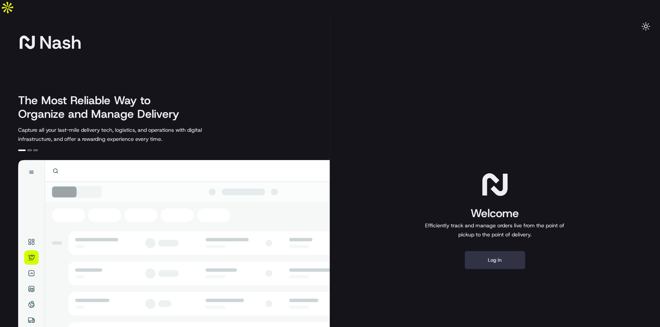
click at [503, 251] on button "Log in" at bounding box center [495, 260] width 60 height 18
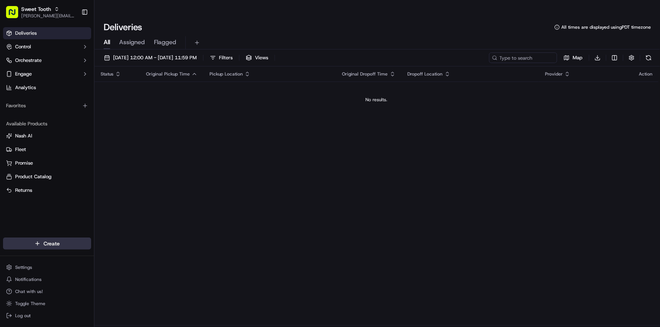
click at [67, 242] on html "Sweet Tooth [PERSON_NAME][EMAIL_ADDRESS][DOMAIN_NAME] Toggle Sidebar Deliveries…" at bounding box center [330, 163] width 660 height 327
click at [123, 260] on link "Delivery" at bounding box center [136, 258] width 84 height 14
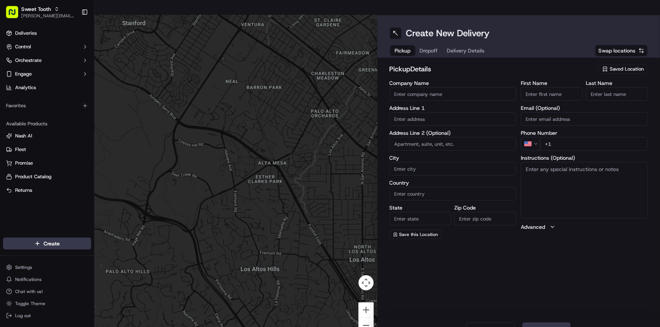
click at [615, 65] on div "Saved Location" at bounding box center [623, 69] width 50 height 9
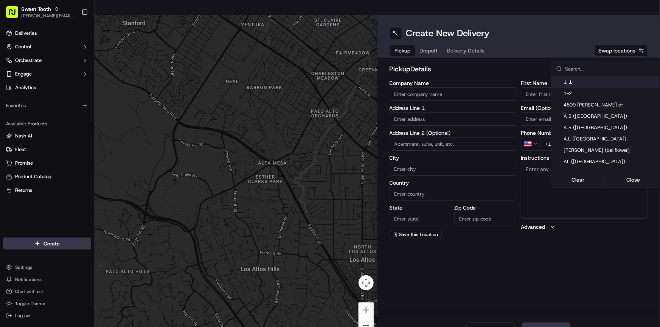
click at [550, 46] on html "Sweet Tooth [PERSON_NAME][EMAIL_ADDRESS][DOMAIN_NAME] Toggle Sidebar Deliveries…" at bounding box center [330, 163] width 660 height 327
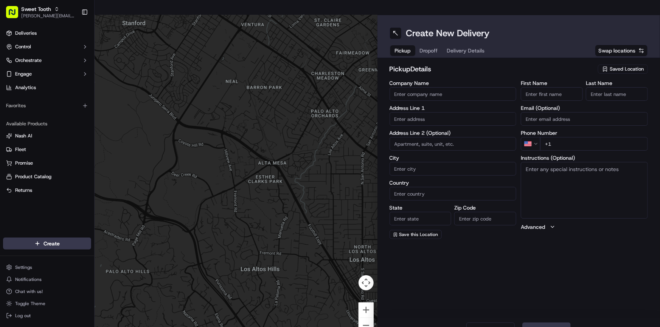
click at [618, 66] on span "Saved Location" at bounding box center [626, 69] width 34 height 7
type input "a"
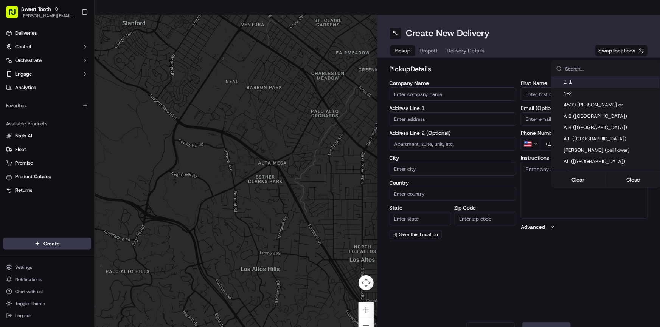
click at [584, 69] on input "text" at bounding box center [610, 68] width 90 height 15
click at [569, 135] on div "A.L ([GEOGRAPHIC_DATA])" at bounding box center [605, 138] width 108 height 11
type input "A.L ([GEOGRAPHIC_DATA])"
type input "473 [PERSON_NAME]"
type input "Wood [PERSON_NAME]"
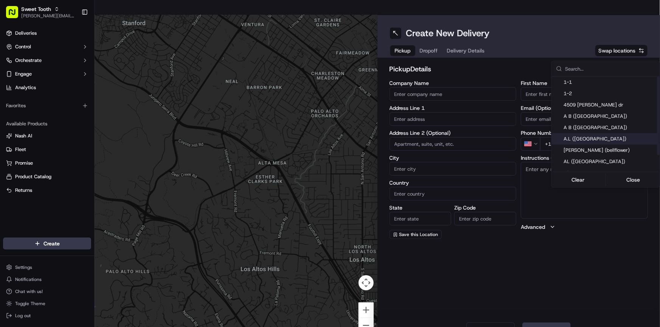
type input "US"
type input "IL"
type input "60191"
type input "."
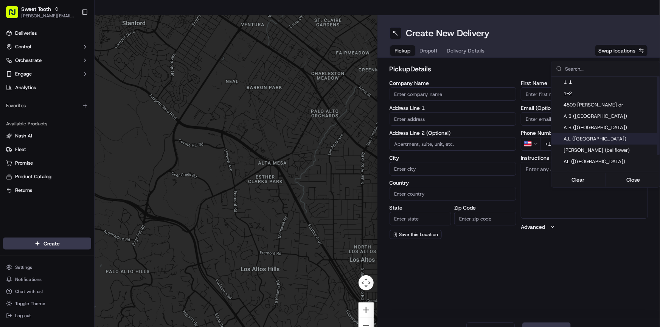
type input "[PHONE_NUMBER]"
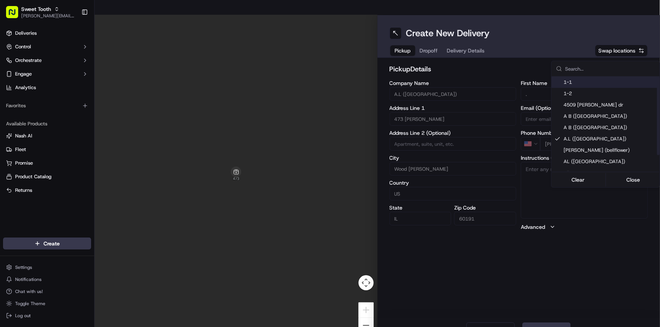
click at [542, 59] on html "Sweet Tooth [PERSON_NAME][EMAIL_ADDRESS][DOMAIN_NAME] Toggle Sidebar Deliveries…" at bounding box center [330, 163] width 660 height 327
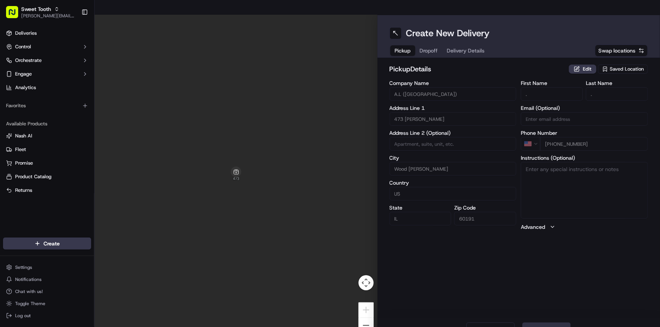
click at [536, 323] on button "Next" at bounding box center [546, 330] width 48 height 15
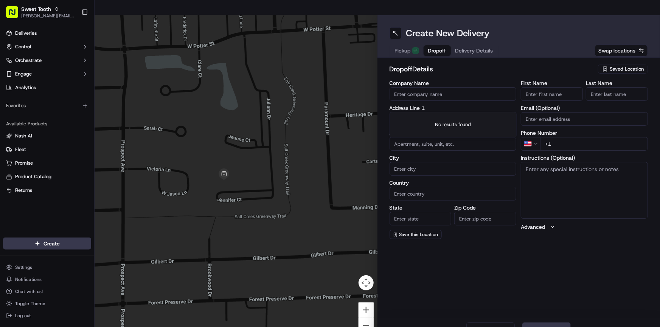
click at [418, 112] on input "text" at bounding box center [452, 119] width 127 height 14
paste input "[STREET_ADDRESS][PERSON_NAME]"
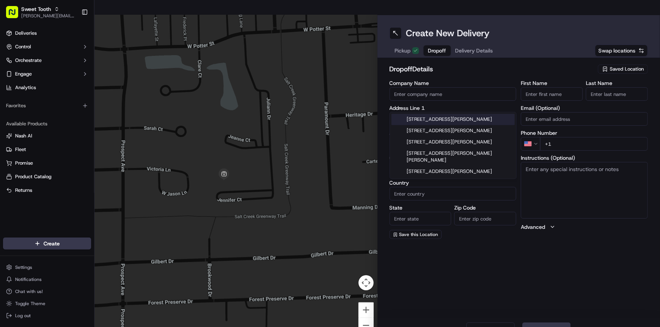
click at [439, 120] on div "[STREET_ADDRESS][PERSON_NAME]" at bounding box center [452, 119] width 123 height 11
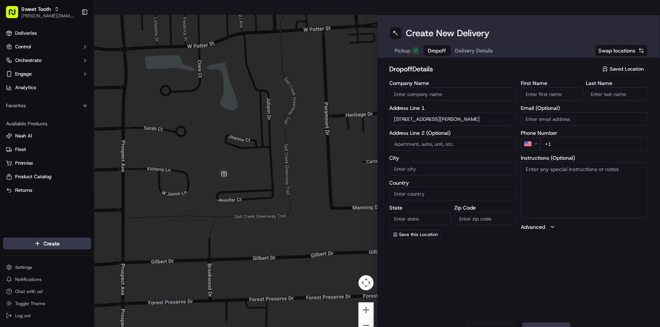
type input "[STREET_ADDRESS][PERSON_NAME]"
type input "[GEOGRAPHIC_DATA]"
type input "IL"
type input "60661"
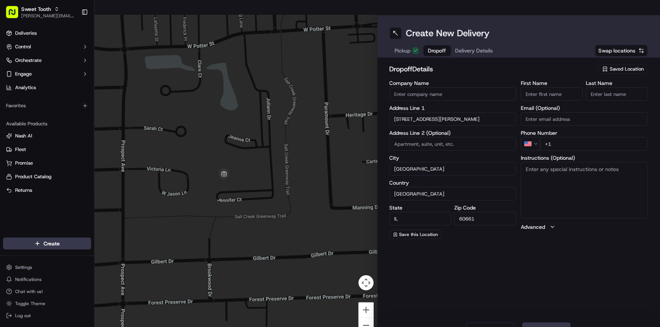
type input "[STREET_ADDRESS][PERSON_NAME]"
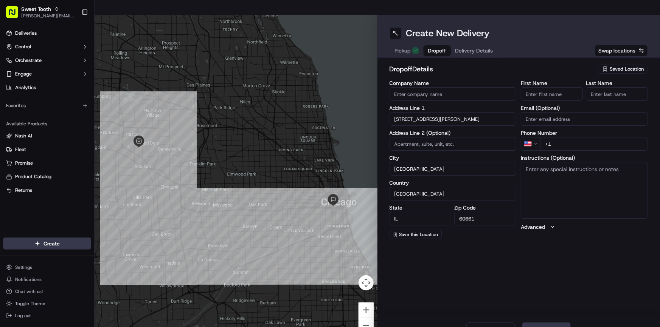
paste input "Apt 1402"
type input "Apt 1402"
click at [559, 137] on input "+1" at bounding box center [594, 144] width 108 height 14
paste input "[PHONE_NUMBER]"
type input "[PHONE_NUMBER]"
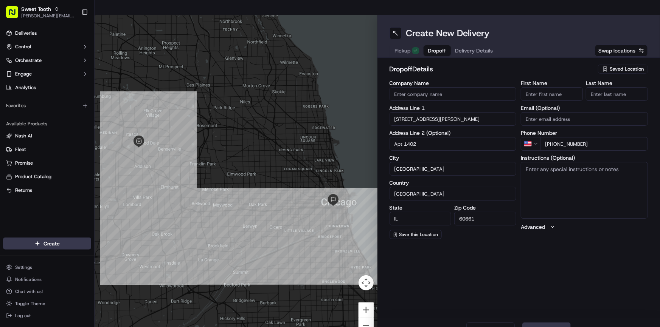
click at [560, 87] on input "First Name" at bounding box center [551, 94] width 62 height 14
paste input "[PERSON_NAME]"
type input "[PERSON_NAME]"
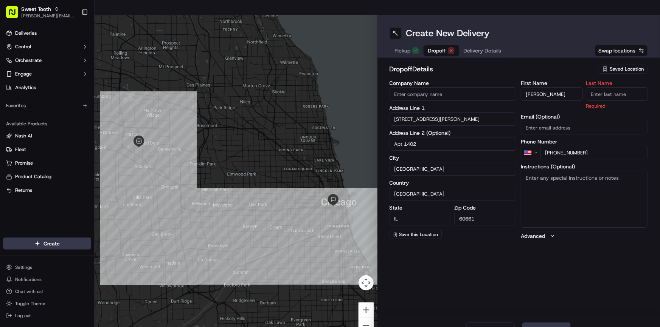
click at [602, 87] on input "Last Name" at bounding box center [616, 94] width 62 height 14
type input "[GEOGRAPHIC_DATA]"
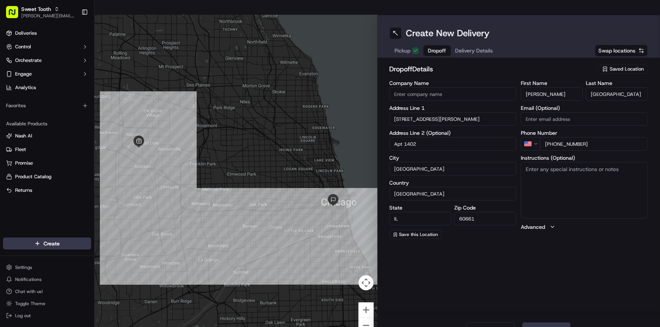
click at [552, 194] on textarea "Instructions (Optional)" at bounding box center [583, 190] width 127 height 57
type textarea "Please call upon arrival"
click at [556, 247] on div "Create New Delivery Pickup Dropoff Delivery Details Swap locations dropoff Deta…" at bounding box center [518, 178] width 283 height 327
click at [416, 230] on button "Save this Location" at bounding box center [415, 234] width 52 height 9
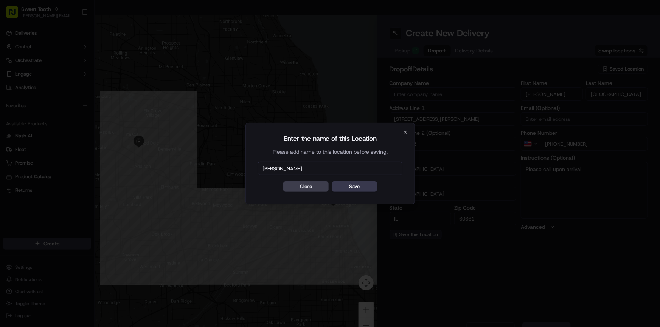
type input "[PERSON_NAME]"
click at [331, 181] on button "Save" at bounding box center [353, 186] width 45 height 11
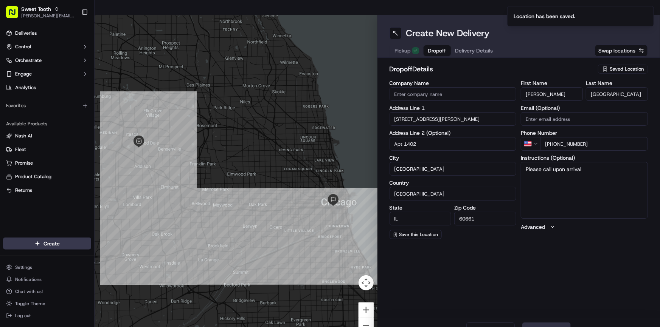
click at [537, 323] on button "Next" at bounding box center [546, 330] width 48 height 15
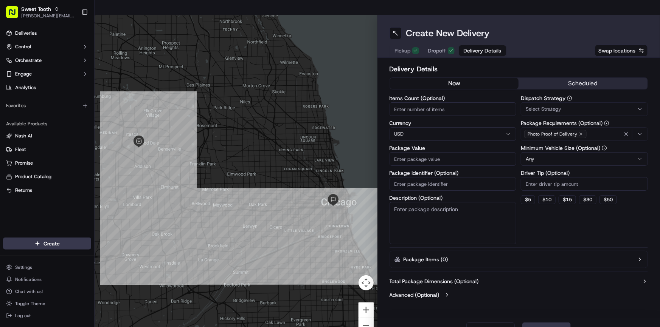
click at [415, 152] on input "Package Value" at bounding box center [452, 159] width 127 height 14
type input "132"
click at [556, 78] on button "scheduled" at bounding box center [582, 83] width 129 height 11
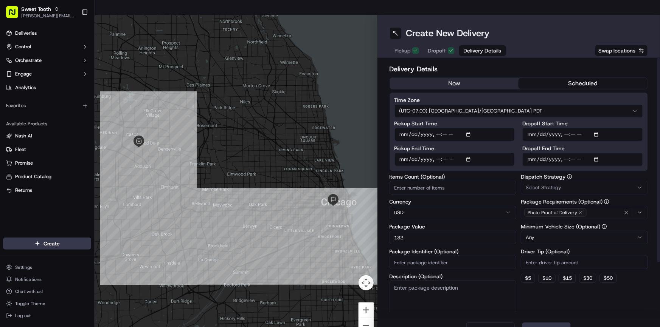
click at [395, 128] on input "Pickup Start Time" at bounding box center [454, 135] width 121 height 14
type input "[DATE]T04:50"
click at [404, 153] on input "Pickup End Time" at bounding box center [454, 160] width 121 height 14
type input "[DATE]T07:50"
click at [446, 146] on label "Pickup End Time" at bounding box center [454, 148] width 121 height 5
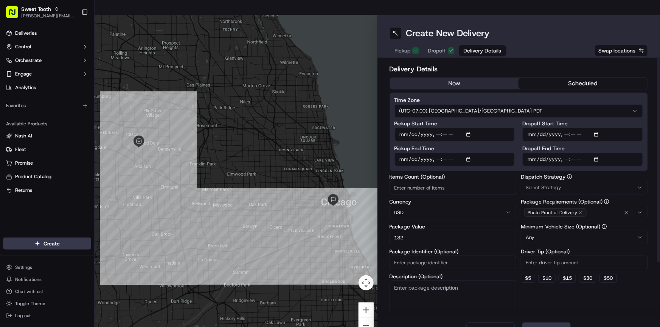
click at [446, 153] on input "Pickup End Time" at bounding box center [454, 160] width 121 height 14
click at [551, 323] on button "Submit" at bounding box center [546, 330] width 48 height 15
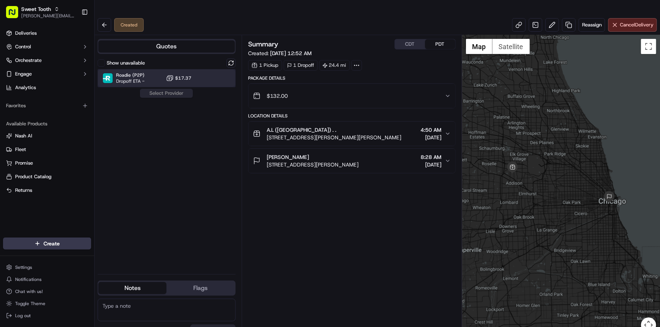
click at [156, 69] on div "Roadie (P2P) Dropoff ETA - $17.37" at bounding box center [167, 78] width 138 height 18
click at [164, 89] on button "Assign Provider" at bounding box center [166, 93] width 54 height 9
click at [33, 37] on link "Deliveries" at bounding box center [47, 33] width 88 height 12
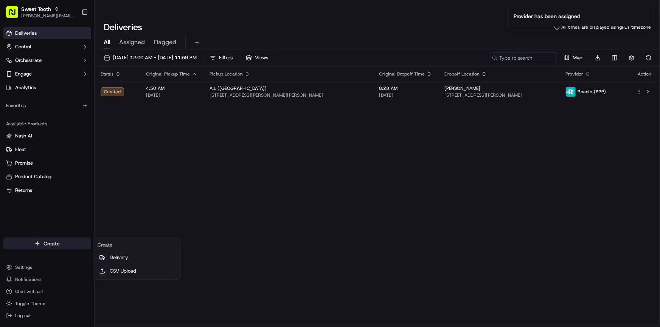
click at [64, 238] on html "Sweet Tooth [PERSON_NAME][EMAIL_ADDRESS][DOMAIN_NAME] Toggle Sidebar Deliveries…" at bounding box center [330, 163] width 660 height 327
click at [150, 206] on html "Sweet Tooth [PERSON_NAME][EMAIL_ADDRESS][DOMAIN_NAME] Toggle Sidebar Deliveries…" at bounding box center [330, 163] width 660 height 327
click at [67, 242] on html "Sweet Tooth [PERSON_NAME][EMAIL_ADDRESS][DOMAIN_NAME] Toggle Sidebar Deliveries…" at bounding box center [330, 163] width 660 height 327
click at [152, 229] on html "Sweet Tooth [PERSON_NAME][EMAIL_ADDRESS][DOMAIN_NAME] Toggle Sidebar Deliveries…" at bounding box center [330, 163] width 660 height 327
click at [55, 241] on html "Sweet Tooth [PERSON_NAME][EMAIL_ADDRESS][DOMAIN_NAME] Toggle Sidebar Deliveries…" at bounding box center [330, 163] width 660 height 327
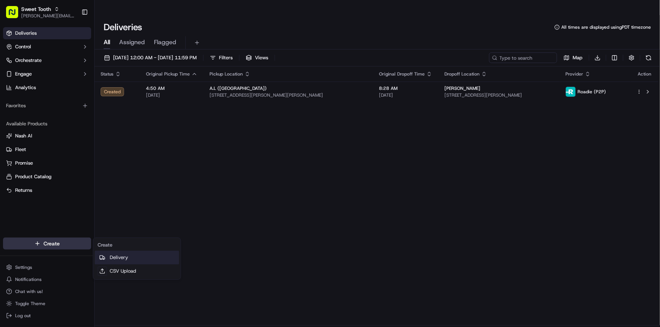
click at [113, 253] on link "Delivery" at bounding box center [136, 258] width 84 height 14
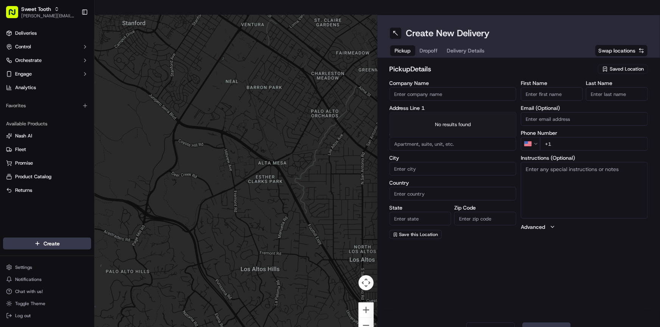
click at [415, 112] on input "text" at bounding box center [452, 119] width 127 height 14
paste input "[STREET_ADDRESS][PERSON_NAME]"
click at [442, 118] on div "[STREET_ADDRESS][PERSON_NAME]" at bounding box center [452, 119] width 123 height 11
type input "[STREET_ADDRESS][PERSON_NAME]"
type input "Orlando"
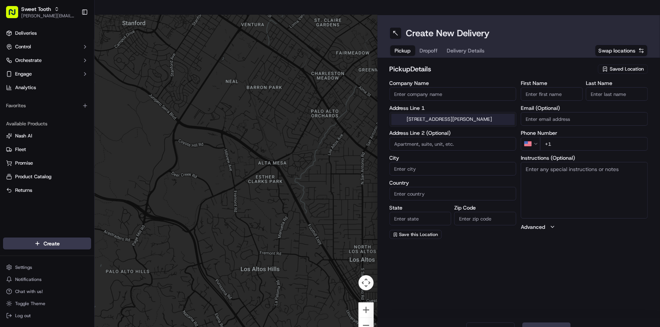
type input "[GEOGRAPHIC_DATA]"
type input "FL"
type input "32825"
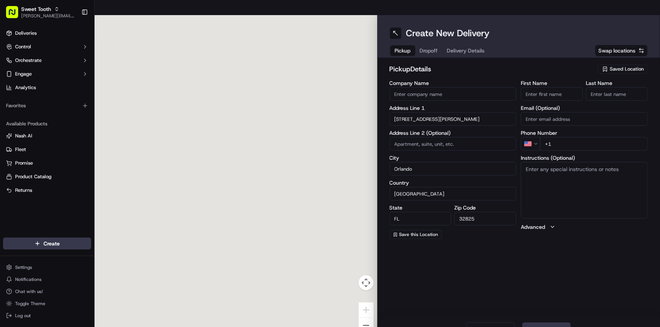
type input "[STREET_ADDRESS][PERSON_NAME]"
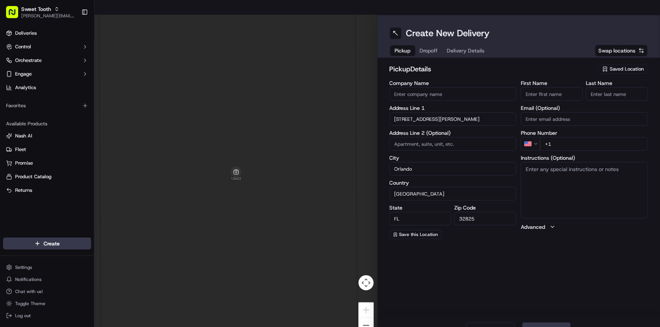
click at [544, 87] on input "First Name" at bounding box center [551, 94] width 62 height 14
type input "."
click at [598, 87] on input "Last Name" at bounding box center [616, 94] width 62 height 14
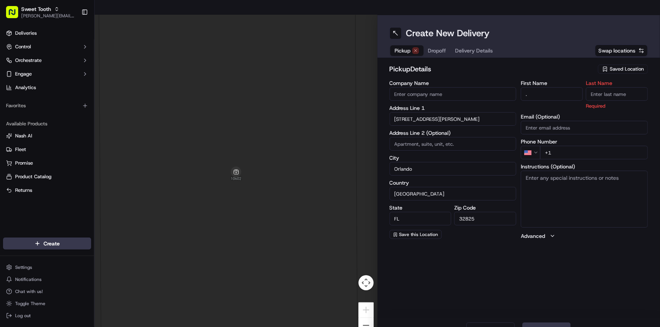
type input "."
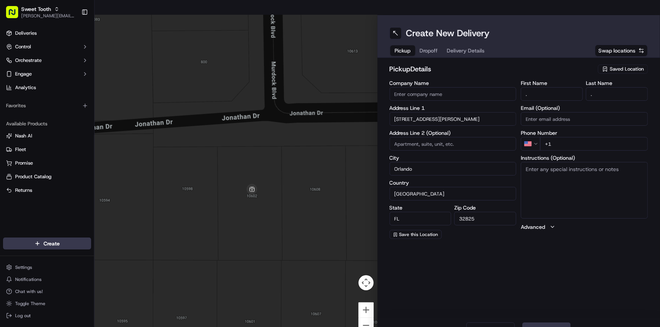
click at [553, 137] on input "+1" at bounding box center [594, 144] width 108 height 14
type input "[PHONE_NUMBER]"
click at [547, 269] on div "Create New Delivery Pickup Dropoff Delivery Details Swap locations pickup Detai…" at bounding box center [518, 178] width 283 height 327
click at [576, 164] on textarea "Instructions (Optional)" at bounding box center [583, 190] width 127 height 57
type textarea "S"
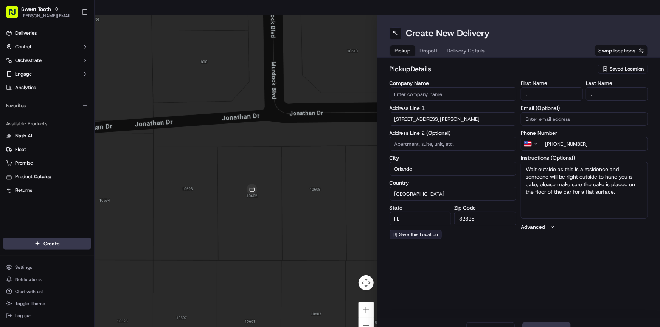
type textarea "Wait outside as this is a residence and someone will be right outside to hand y…"
click at [409, 230] on button "Save this Location" at bounding box center [415, 234] width 52 height 9
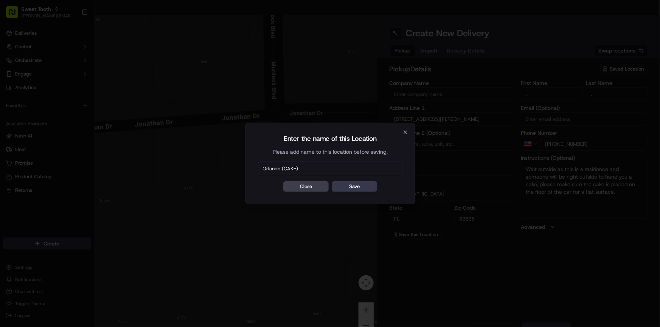
type input "Orlando (CAKE)"
click at [368, 192] on div "Enter the name of this Location Please add name to this location before saving.…" at bounding box center [329, 164] width 169 height 82
click at [366, 191] on button "Save" at bounding box center [353, 186] width 45 height 11
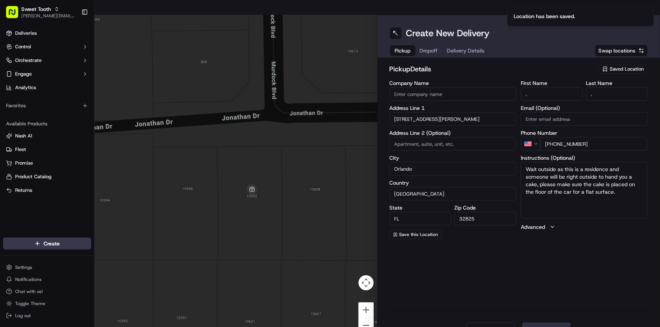
click at [540, 323] on button "Next" at bounding box center [546, 330] width 48 height 15
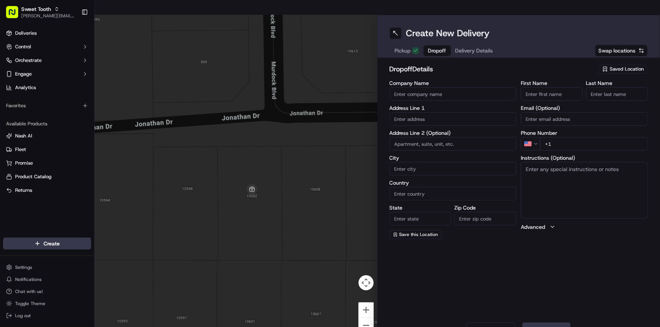
click at [544, 87] on input "First Name" at bounding box center [551, 94] width 62 height 14
type input "[PERSON_NAME]"
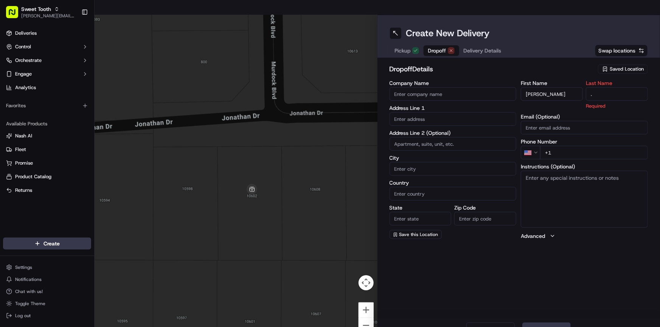
type input "."
click at [549, 64] on h2 "dropoff Details" at bounding box center [491, 69] width 204 height 11
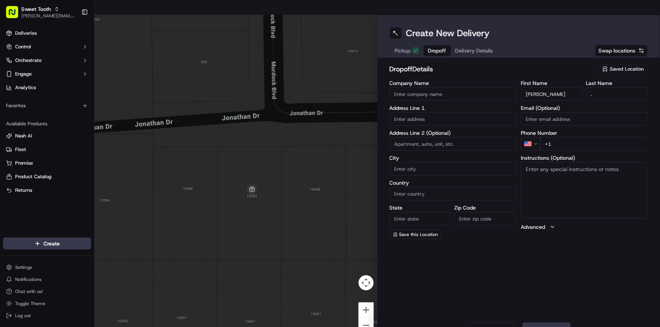
click at [560, 137] on input "+1" at bounding box center [594, 144] width 108 height 14
type input "[PHONE_NUMBER]"
click at [544, 165] on textarea "Instructions (Optional)" at bounding box center [583, 190] width 127 height 57
type textarea "Please call upon arrival. Do not leave cake outside. If no answer at door pleas…"
click at [426, 112] on input "text" at bounding box center [452, 119] width 127 height 14
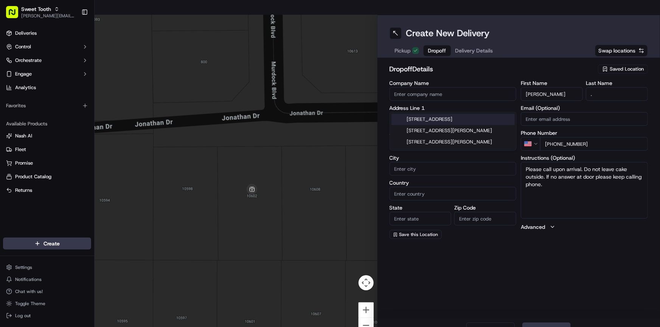
click at [438, 122] on div "[STREET_ADDRESS]" at bounding box center [452, 119] width 123 height 11
type input "[STREET_ADDRESS]"
type input "Orlando"
type input "[GEOGRAPHIC_DATA]"
type input "FL"
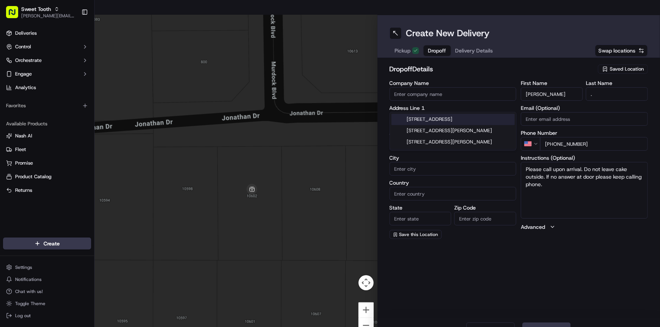
type input "32832"
type input "[STREET_ADDRESS]"
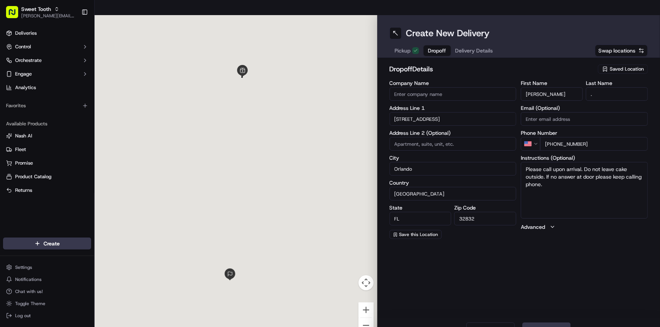
click at [429, 137] on input at bounding box center [452, 144] width 127 height 14
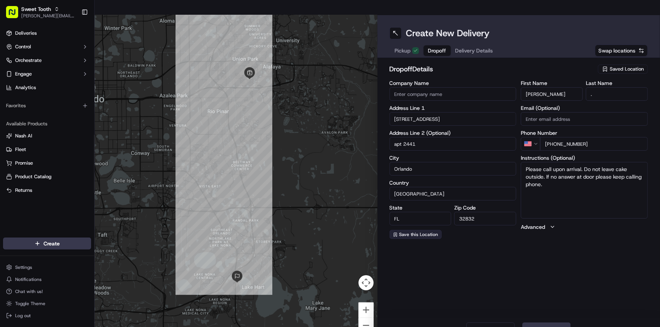
type input "apt 2441"
click at [421, 232] on span "Save this Location" at bounding box center [418, 235] width 39 height 6
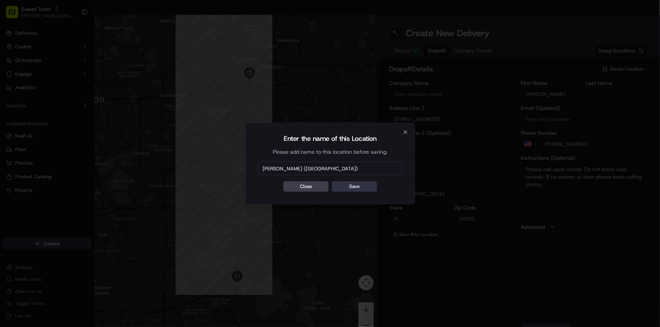
type input "[PERSON_NAME] ([GEOGRAPHIC_DATA])"
click at [367, 188] on button "Save" at bounding box center [353, 186] width 45 height 11
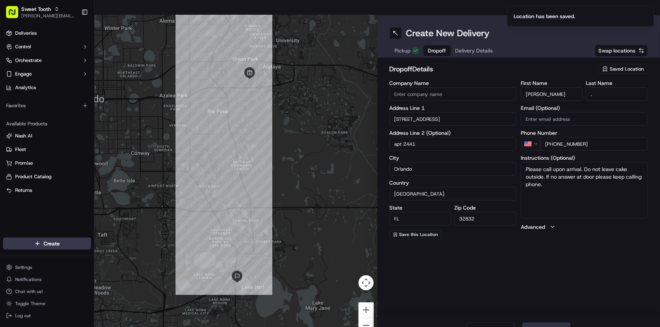
click at [553, 323] on button "Next" at bounding box center [546, 330] width 48 height 15
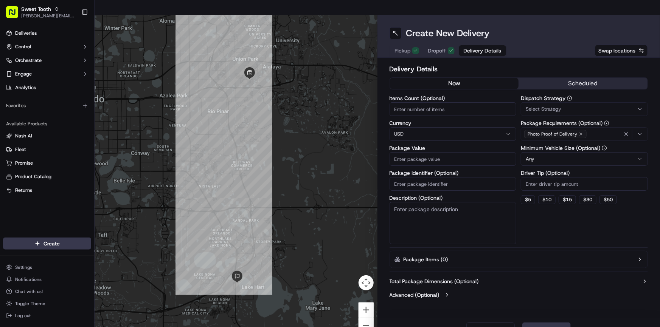
click at [408, 152] on input "Package Value" at bounding box center [452, 159] width 127 height 14
type input "125"
click at [568, 78] on button "scheduled" at bounding box center [582, 83] width 129 height 11
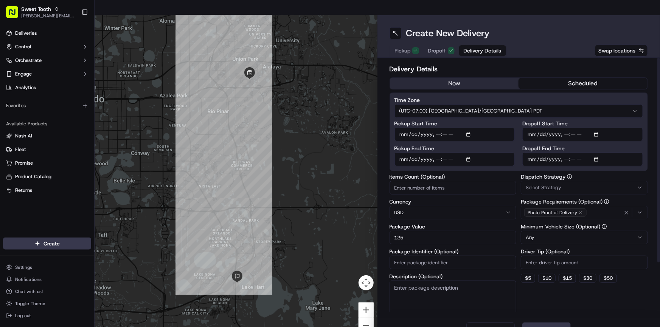
click at [406, 128] on input "Pickup Start Time" at bounding box center [454, 135] width 121 height 14
type input "[DATE]T08:00"
type input "[DATE]T11:00"
click at [547, 323] on button "Submit" at bounding box center [546, 330] width 48 height 15
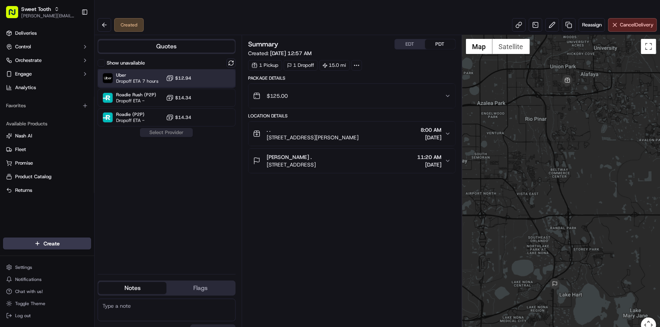
click at [145, 72] on span "Uber" at bounding box center [137, 75] width 42 height 6
click at [165, 128] on button "Assign Provider" at bounding box center [166, 132] width 54 height 9
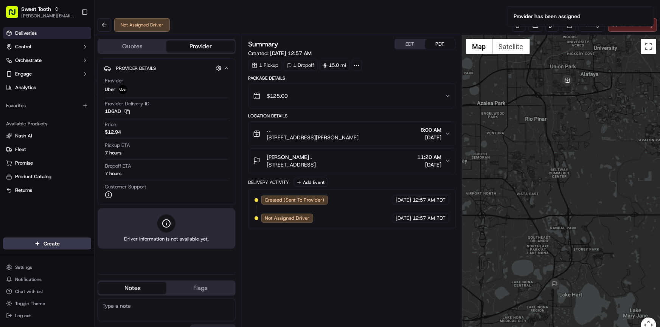
click at [34, 39] on link "Deliveries" at bounding box center [47, 33] width 88 height 12
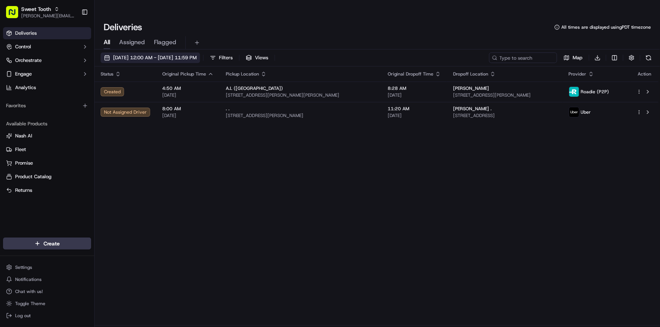
click at [136, 54] on span "[DATE] 12:00 AM - [DATE] 11:59 PM" at bounding box center [155, 57] width 84 height 7
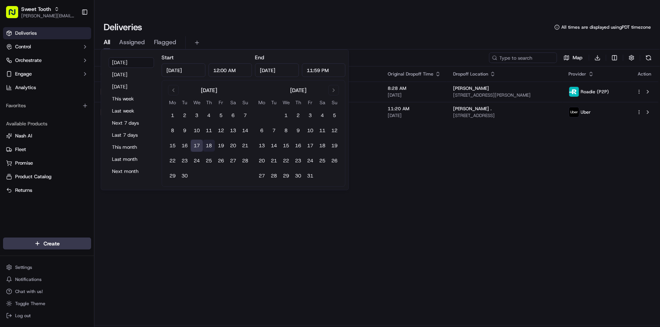
click at [207, 147] on button "18" at bounding box center [209, 146] width 12 height 12
type input "[DATE]"
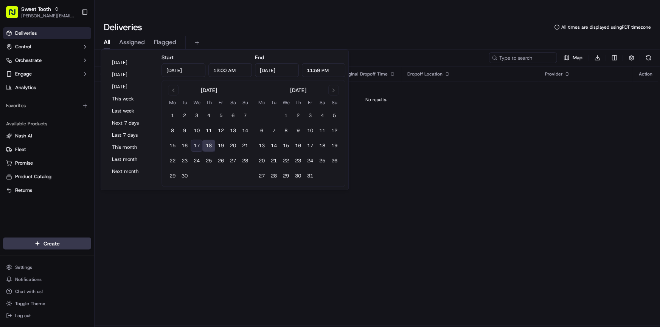
click at [318, 231] on div "Status Original Pickup Time Pickup Location Original Dropoff Time Dropoff Locat…" at bounding box center [376, 196] width 564 height 259
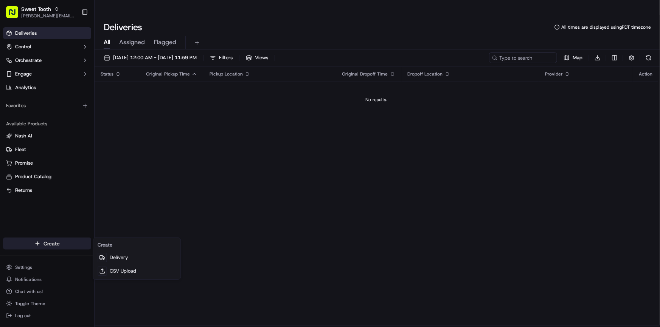
click at [38, 242] on html "Sweet Tooth [PERSON_NAME][EMAIL_ADDRESS][DOMAIN_NAME] Toggle Sidebar Deliveries…" at bounding box center [330, 163] width 660 height 327
click at [119, 256] on link "Delivery" at bounding box center [136, 258] width 84 height 14
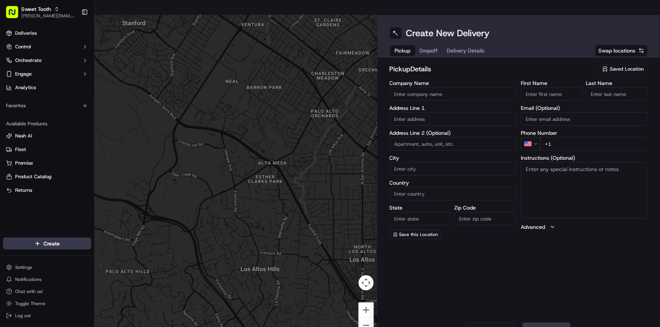
click at [427, 87] on input "Company Name" at bounding box center [452, 94] width 127 height 14
click at [411, 104] on div "Company Name Address Line 1 Address Line 2 (Optional) City Country State Zip Co…" at bounding box center [452, 160] width 127 height 159
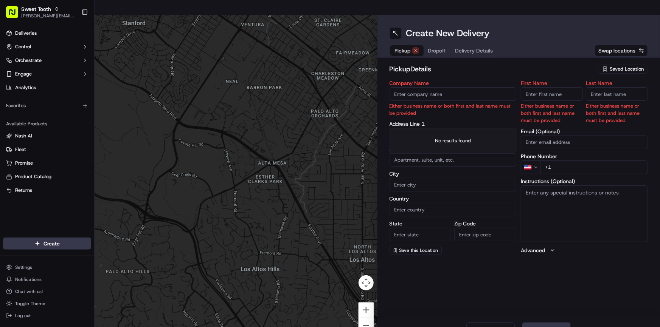
click at [609, 65] on div "Saved Location" at bounding box center [623, 69] width 50 height 9
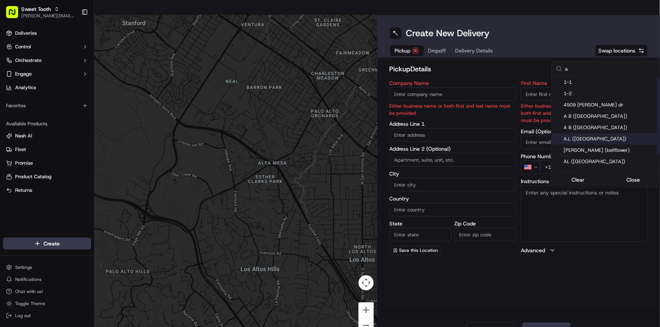
type input "a"
click at [584, 137] on span "A.L ([GEOGRAPHIC_DATA])" at bounding box center [609, 139] width 93 height 7
type input "A.L ([GEOGRAPHIC_DATA])"
type input "473 [PERSON_NAME]"
type input "Wood [PERSON_NAME]"
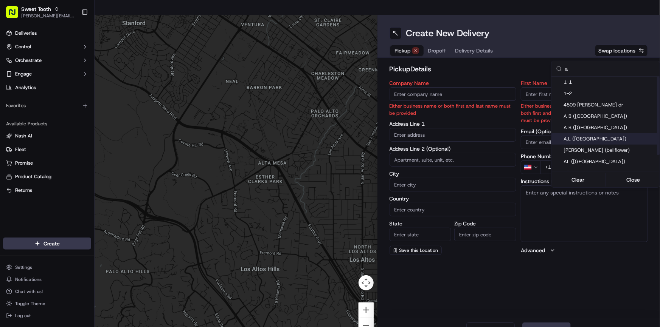
type input "US"
type input "IL"
type input "60191"
type input "."
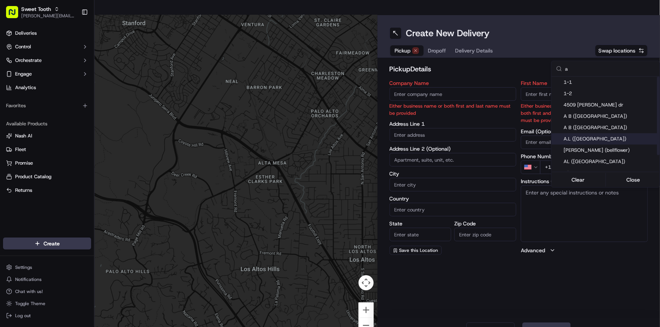
type input "[PHONE_NUMBER]"
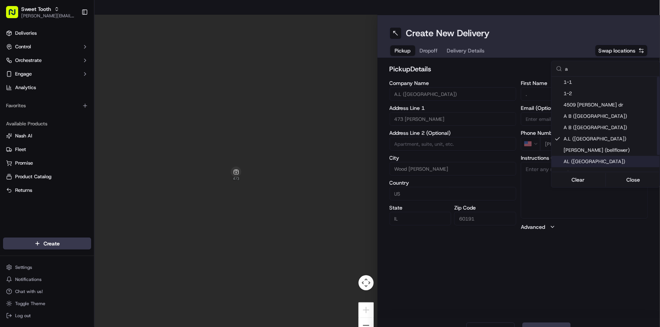
click at [564, 256] on html "Sweet Tooth [PERSON_NAME][EMAIL_ADDRESS][DOMAIN_NAME] Toggle Sidebar Deliveries…" at bounding box center [330, 163] width 660 height 327
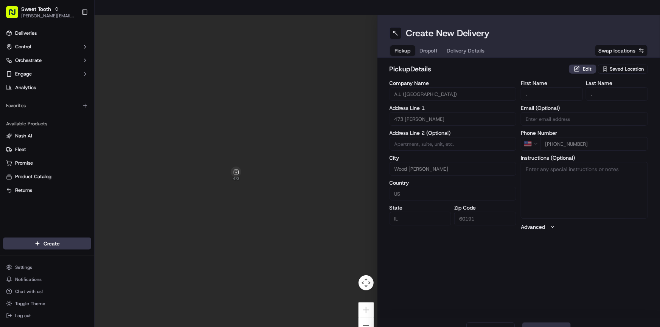
click at [545, 323] on button "Next" at bounding box center [546, 330] width 48 height 15
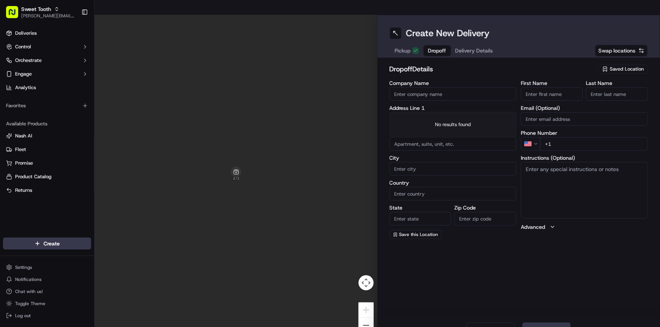
click at [438, 112] on input "text" at bounding box center [452, 119] width 127 height 14
paste input "[STREET_ADDRESS][PERSON_NAME]"
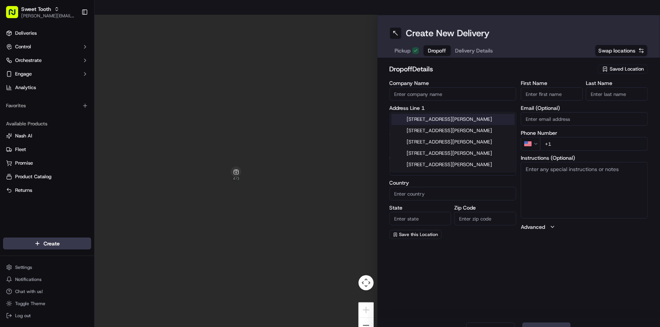
click at [436, 117] on div "[STREET_ADDRESS][PERSON_NAME]" at bounding box center [452, 119] width 123 height 11
type input "[STREET_ADDRESS][PERSON_NAME]"
type input "[GEOGRAPHIC_DATA]"
type input "IL"
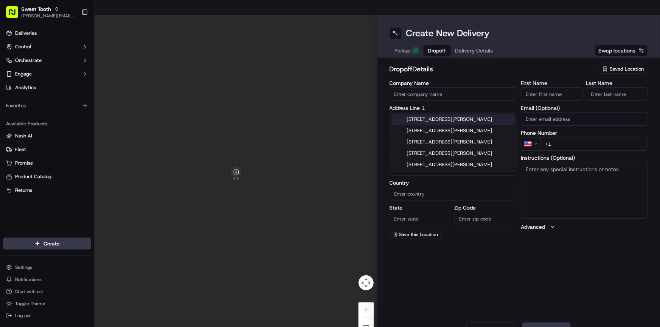
type input "60614"
type input "[STREET_ADDRESS][PERSON_NAME]"
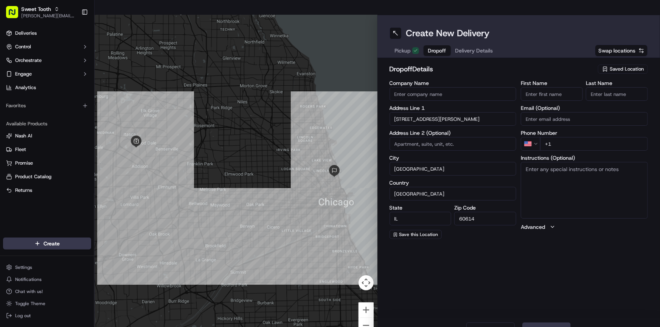
paste input "Apt. 1"
type input "Apt. 1"
click at [573, 137] on input "+1" at bounding box center [594, 144] width 108 height 14
paste input "[PHONE_NUMBER]"
type input "[PHONE_NUMBER]"
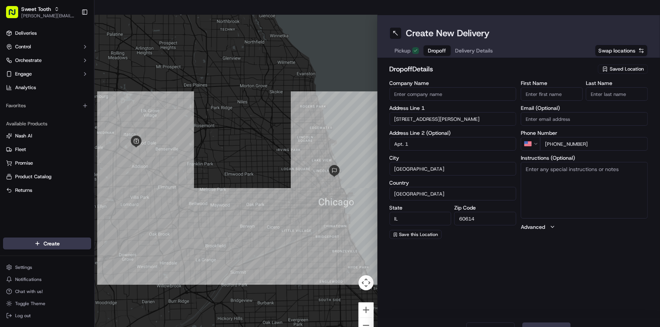
click at [551, 87] on input "First Name" at bounding box center [551, 94] width 62 height 14
type input "[PERSON_NAME]"
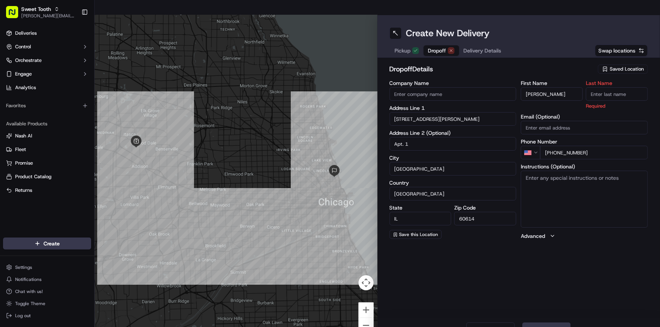
paste input "[PERSON_NAME]"
type input "[PERSON_NAME]"
click at [539, 171] on textarea "Instructions (Optional)" at bounding box center [583, 199] width 127 height 57
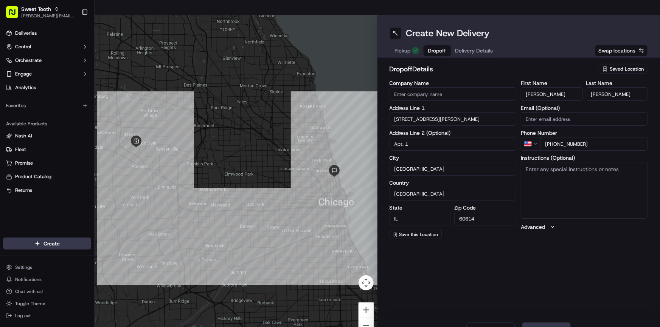
click at [582, 245] on div "Create New Delivery Pickup Dropoff Delivery Details Swap locations dropoff Deta…" at bounding box center [518, 178] width 283 height 327
click at [427, 232] on span "Save this Location" at bounding box center [418, 235] width 39 height 6
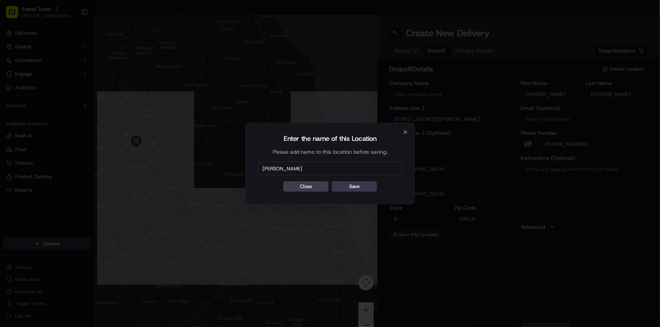
type input "[PERSON_NAME]"
click at [331, 181] on button "Save" at bounding box center [353, 186] width 45 height 11
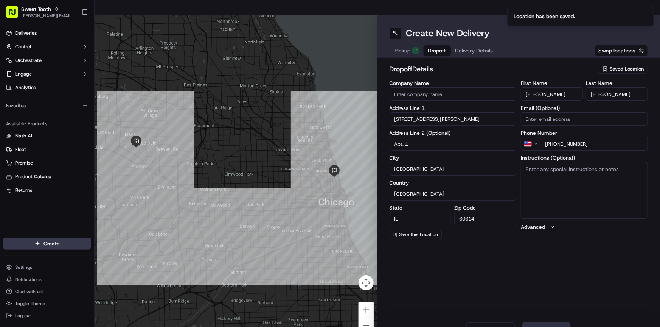
click at [533, 323] on button "Next" at bounding box center [546, 330] width 48 height 15
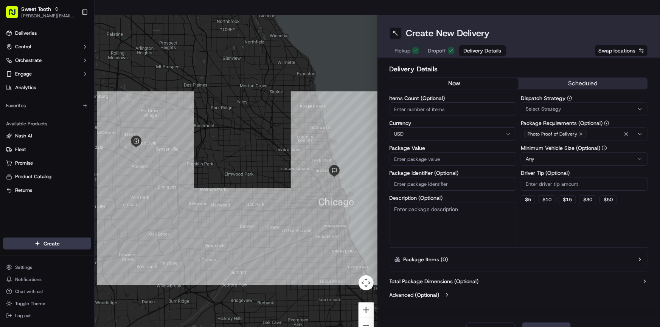
click at [419, 152] on input "Package Value" at bounding box center [452, 159] width 127 height 14
type input "132"
click at [555, 78] on button "scheduled" at bounding box center [582, 83] width 129 height 11
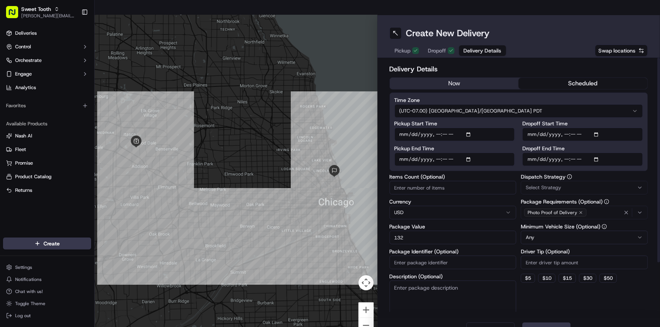
click at [399, 128] on input "Pickup Start Time" at bounding box center [454, 135] width 121 height 14
click at [436, 128] on input "Pickup Start Time" at bounding box center [454, 135] width 121 height 14
type input "[DATE]T13:20"
type input "[DATE]T16:20"
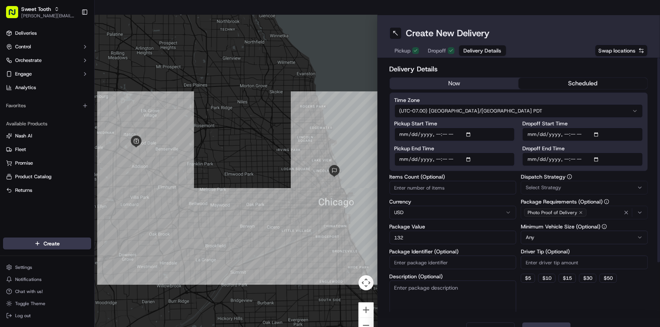
click at [490, 156] on div "Delivery Details now scheduled Time Zone (UTC-07.00) [GEOGRAPHIC_DATA]/[GEOGRAP…" at bounding box center [518, 222] width 259 height 317
click at [548, 323] on button "Submit" at bounding box center [546, 330] width 48 height 15
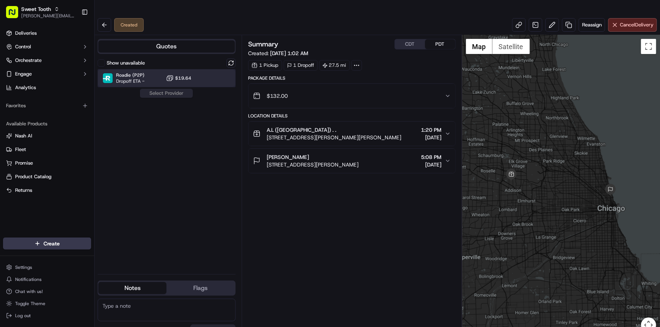
click at [155, 69] on div "Roadie (P2P) Dropoff ETA - $19.64" at bounding box center [167, 78] width 138 height 18
click at [167, 89] on button "Assign Provider" at bounding box center [166, 93] width 54 height 9
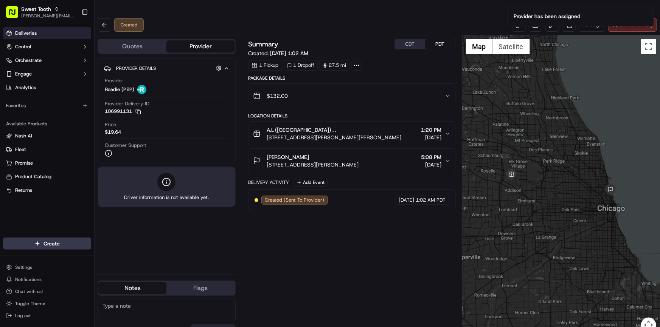
click at [31, 36] on span "Deliveries" at bounding box center [26, 33] width 22 height 7
